Goal: Task Accomplishment & Management: Manage account settings

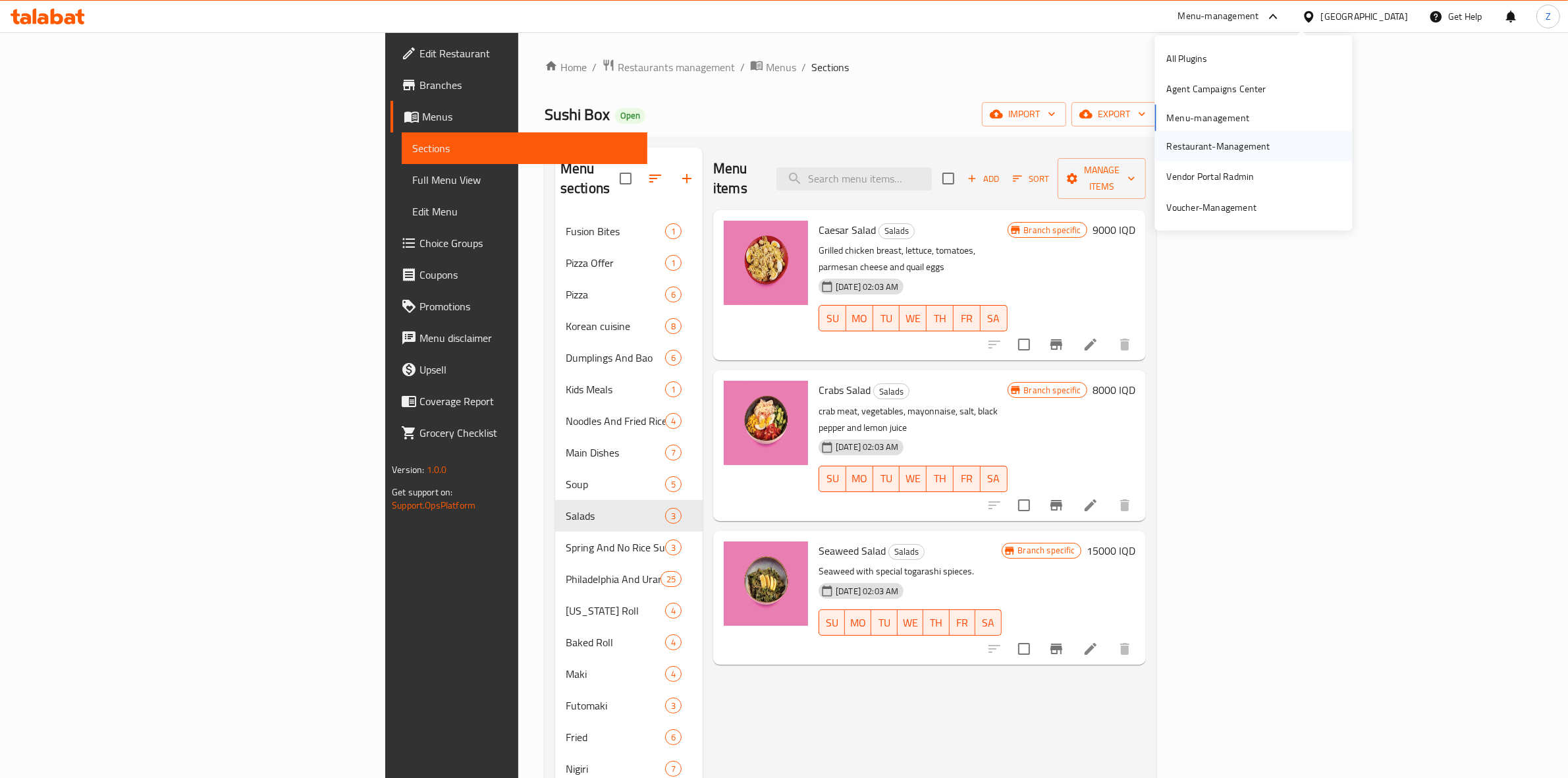
click at [1218, 148] on div "Restaurant-Management" at bounding box center [1218, 146] width 104 height 14
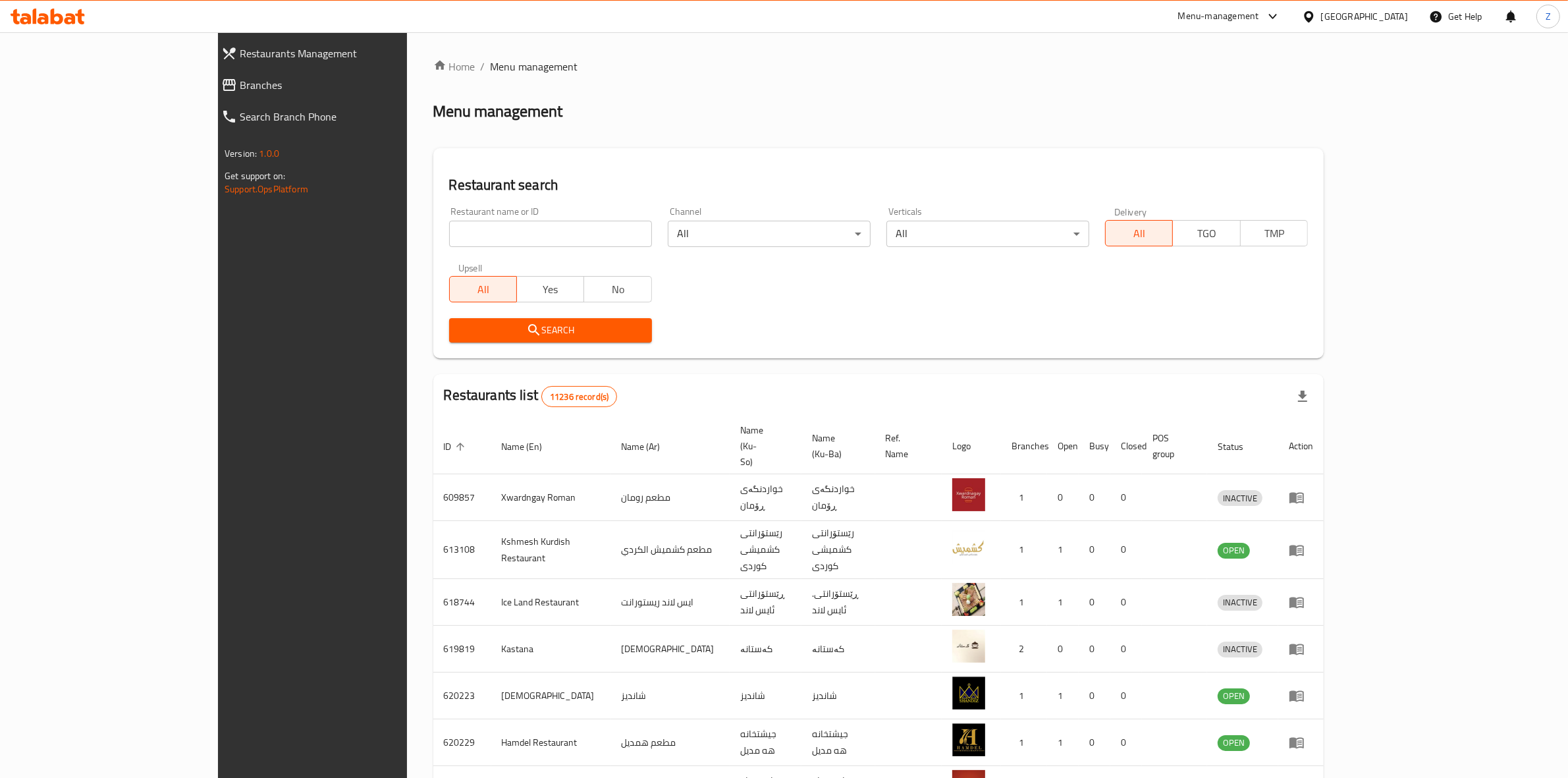
click at [451, 233] on input "search" at bounding box center [550, 234] width 203 height 27
type input "mi9"
click button "Search" at bounding box center [550, 330] width 203 height 24
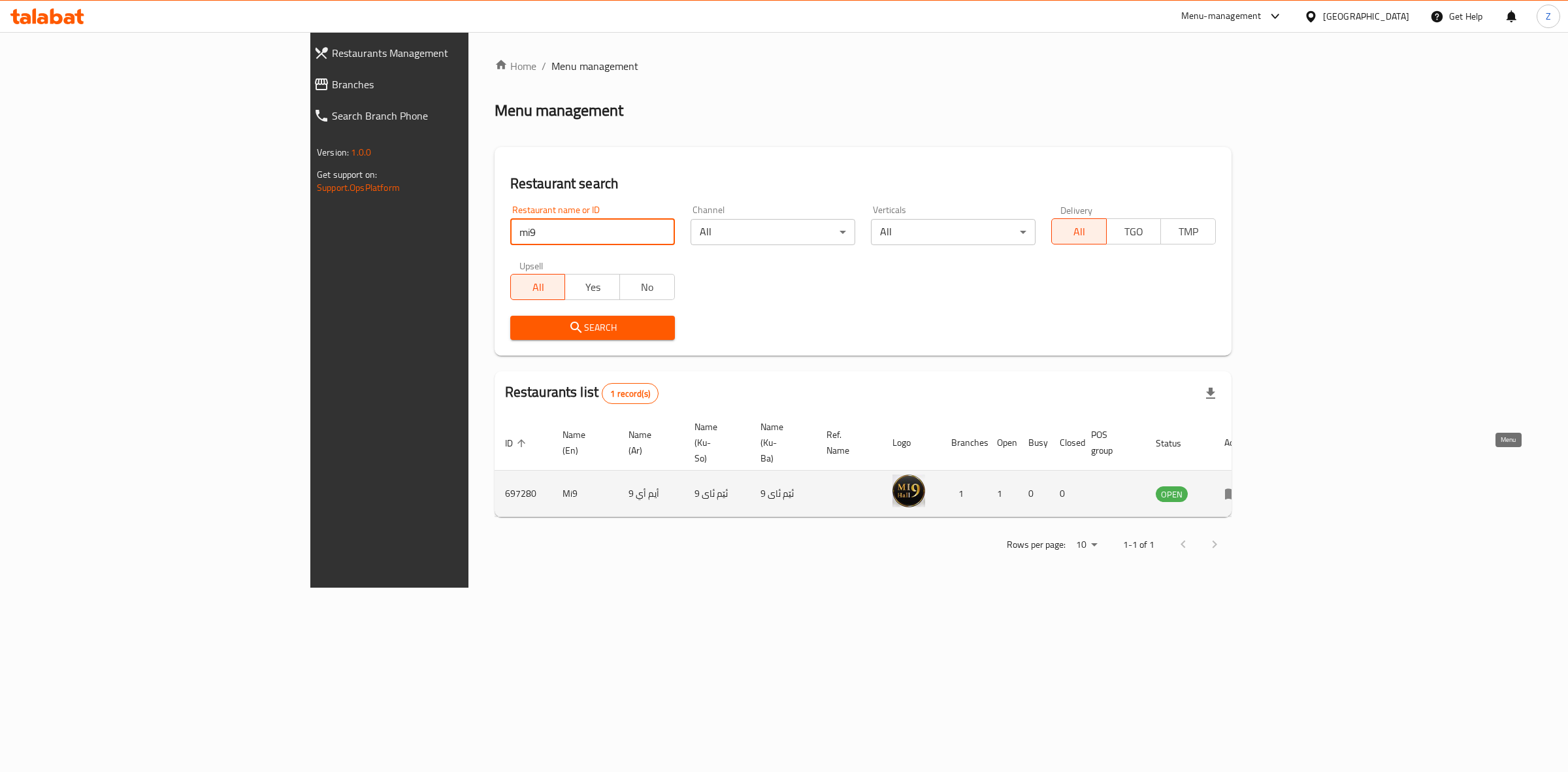
click at [1240, 486] on icon "enhanced table" at bounding box center [1232, 493] width 16 height 16
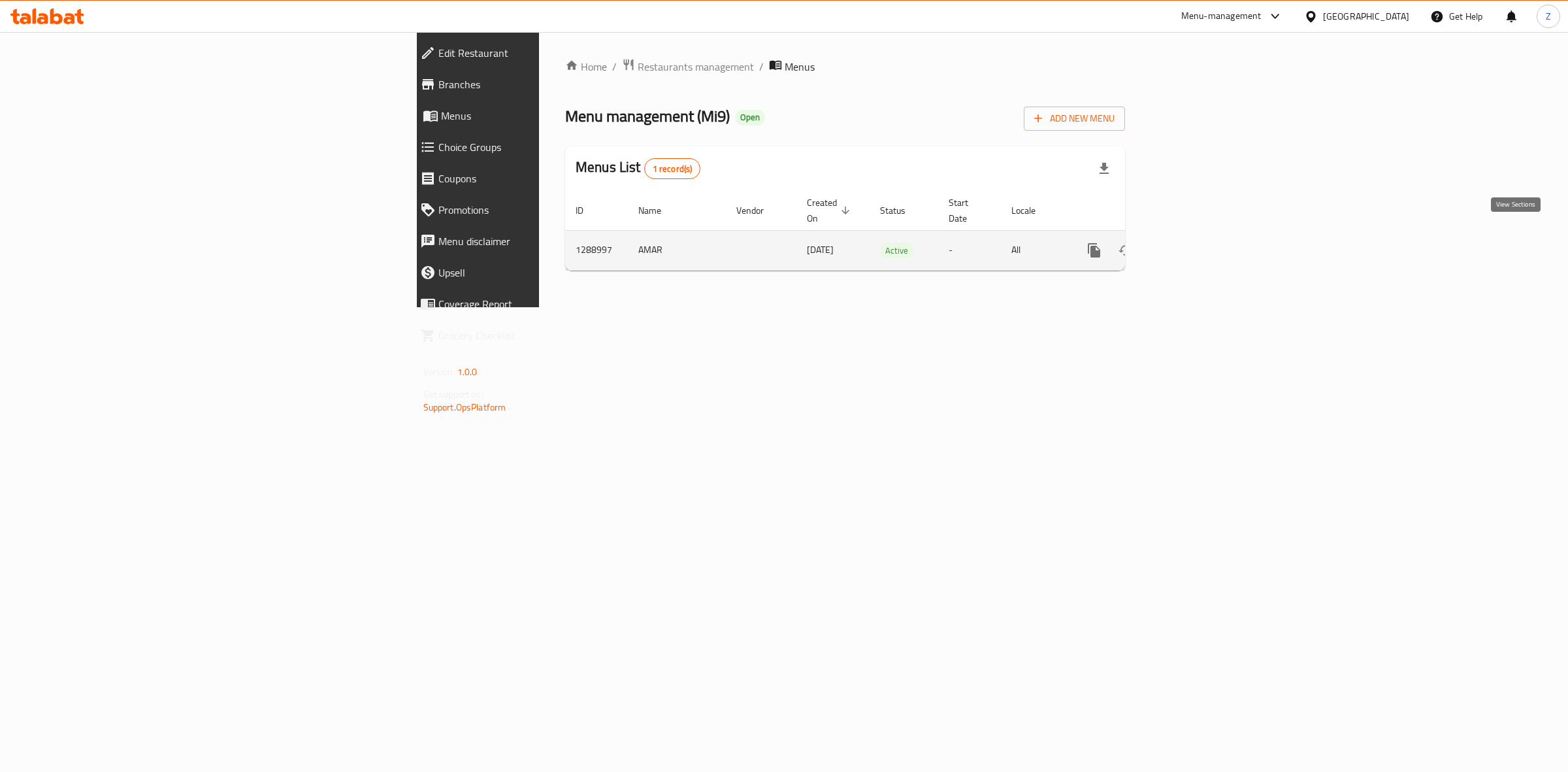
click at [1195, 244] on icon "enhanced table" at bounding box center [1188, 250] width 12 height 12
